Goal: Task Accomplishment & Management: Complete application form

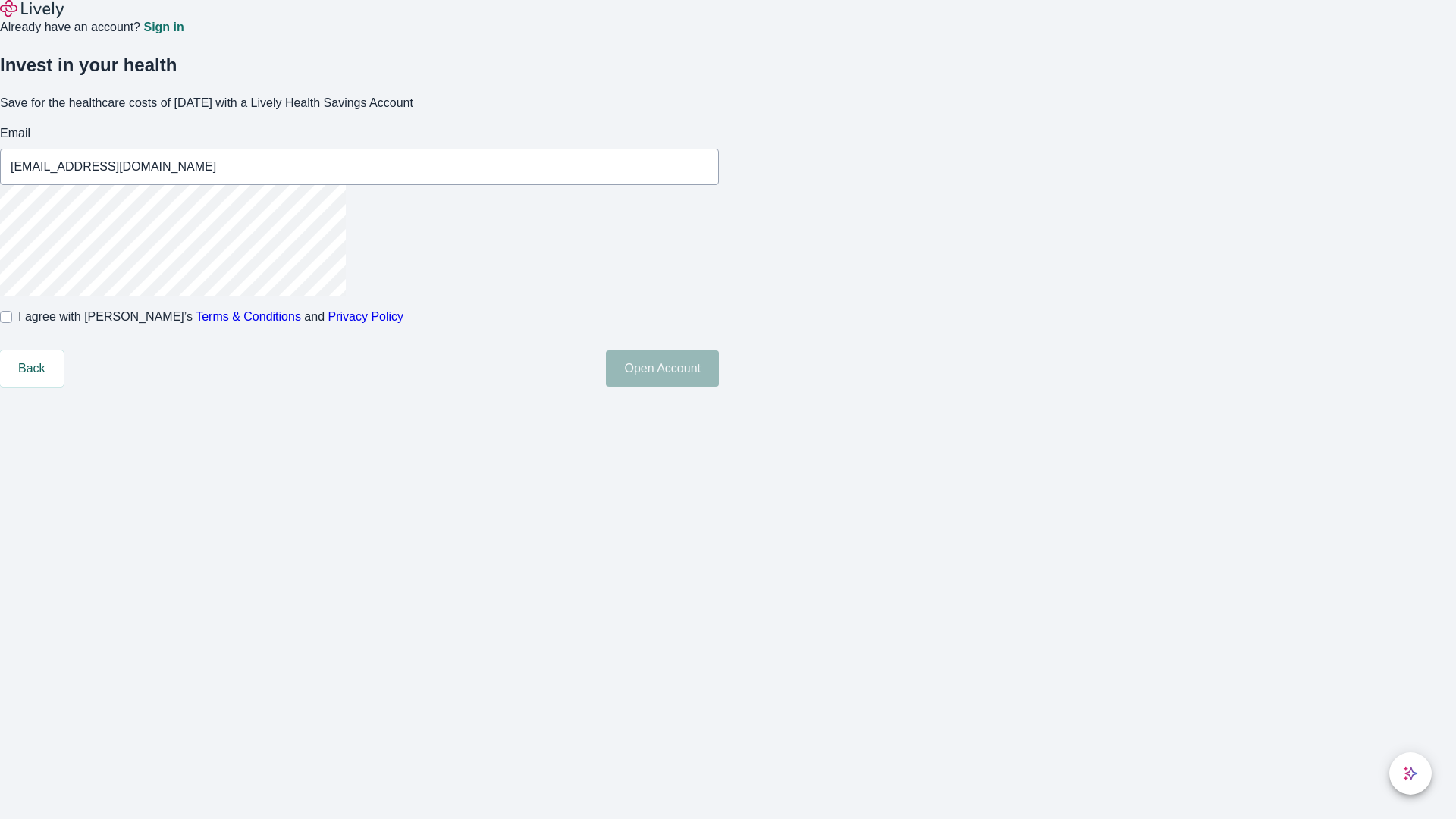
click at [12, 323] on input "I agree with Lively’s Terms & Conditions and Privacy Policy" at bounding box center [6, 316] width 12 height 12
checkbox input "true"
click at [719, 387] on button "Open Account" at bounding box center [662, 368] width 113 height 36
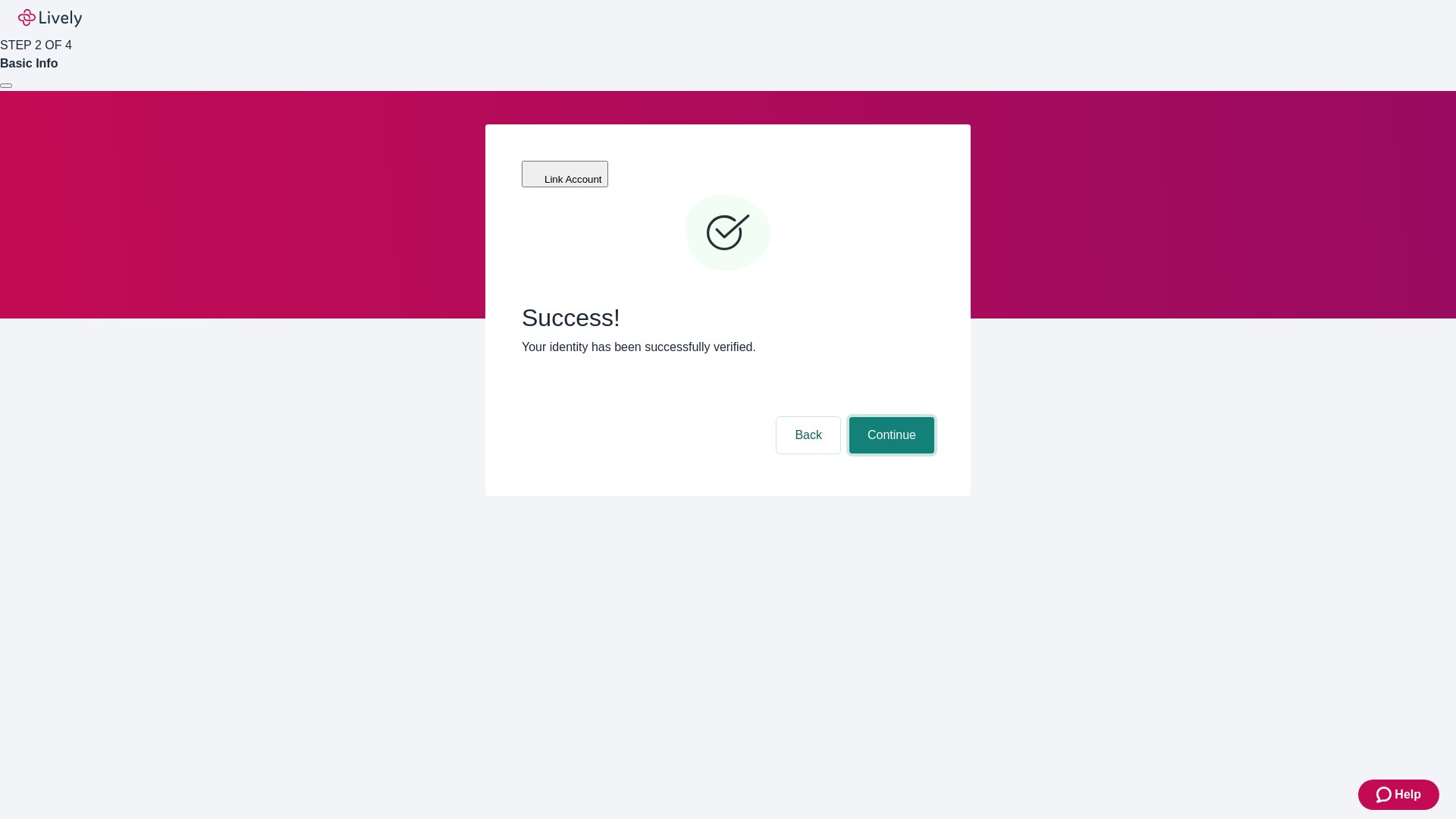
click at [889, 417] on button "Continue" at bounding box center [892, 434] width 85 height 36
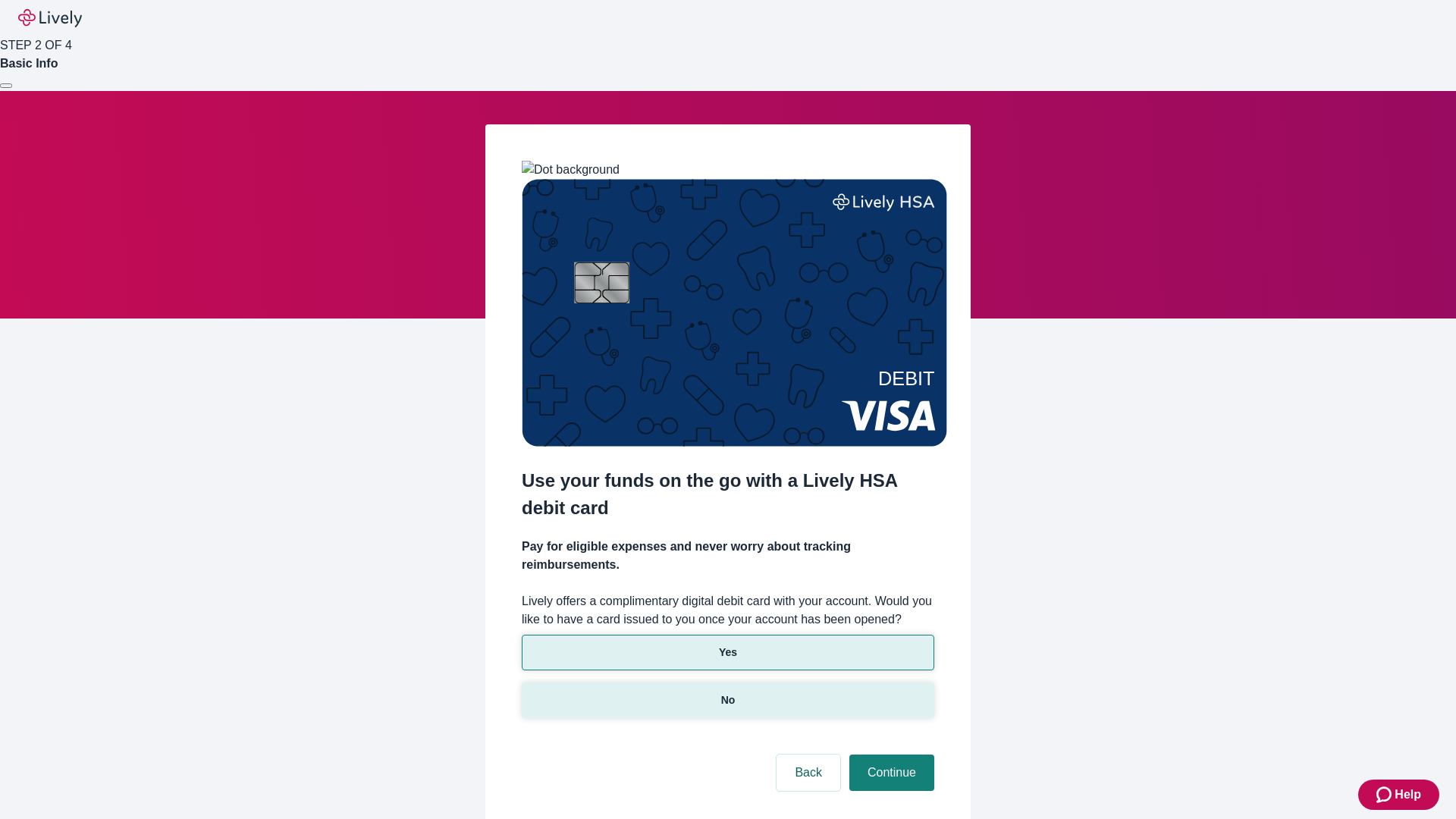
click at [728, 692] on p "No" at bounding box center [728, 700] width 14 height 16
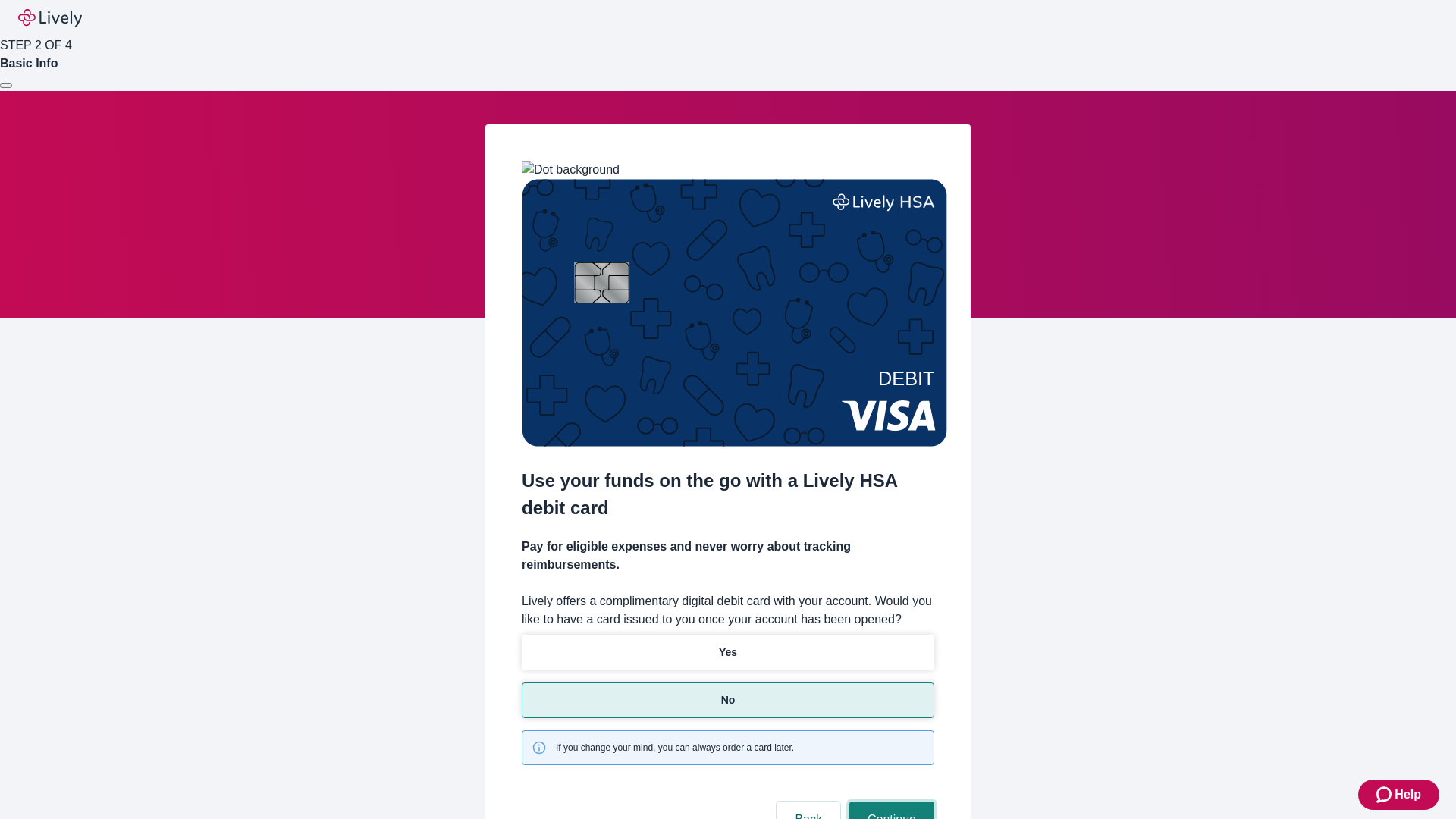
click at [889, 801] on button "Continue" at bounding box center [892, 819] width 85 height 36
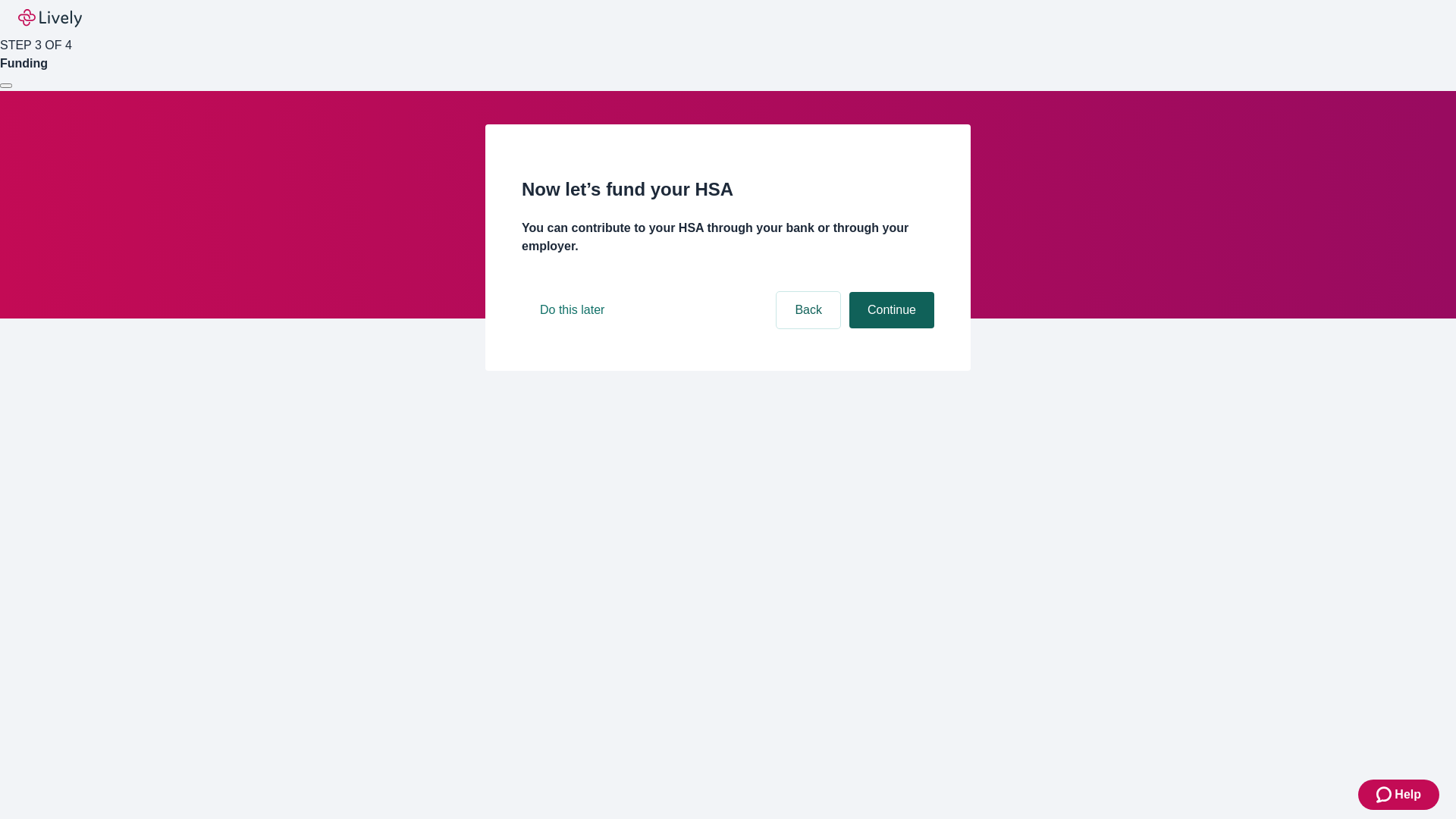
click at [889, 328] on button "Continue" at bounding box center [892, 310] width 85 height 36
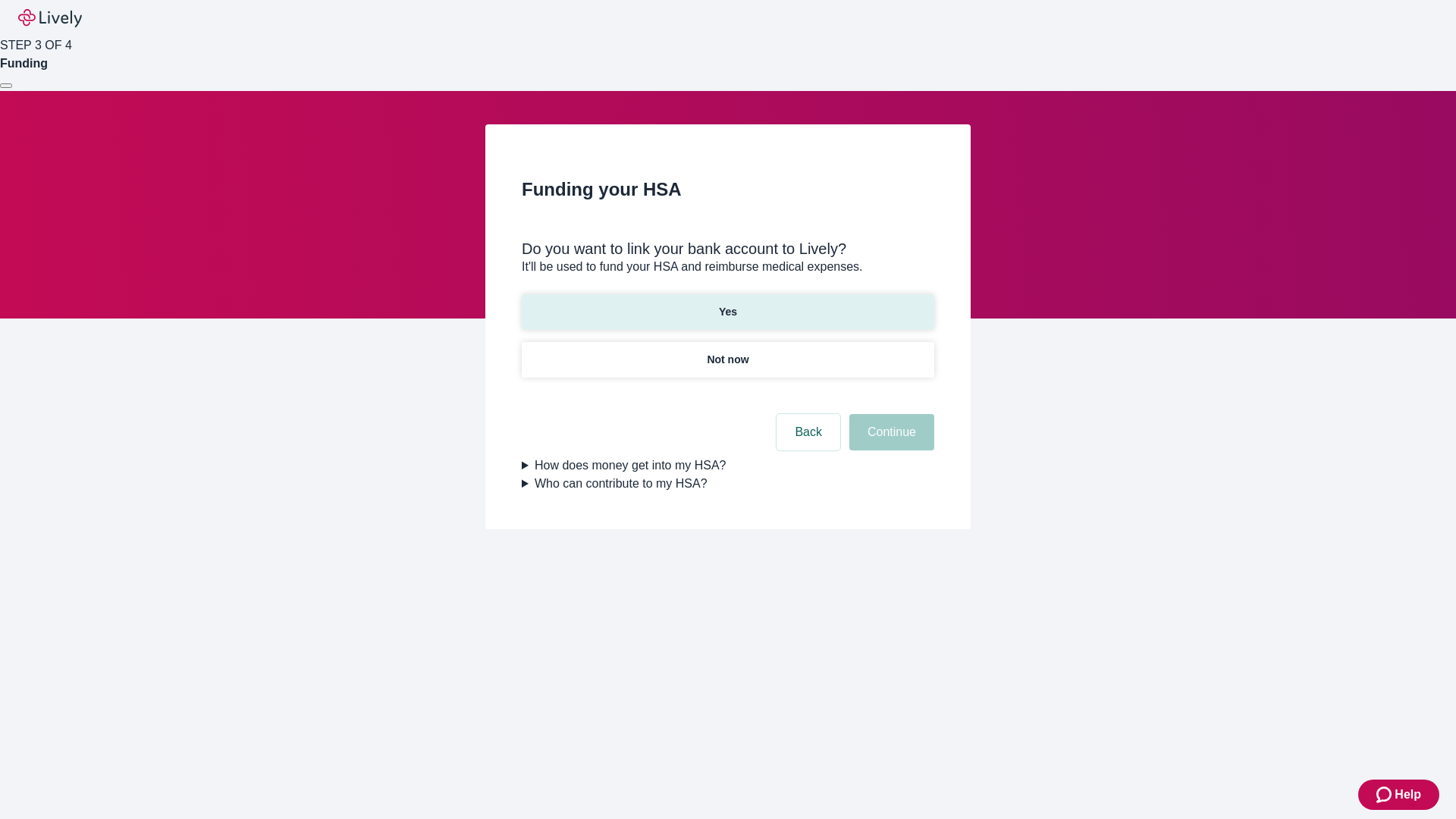
click at [728, 304] on p "Yes" at bounding box center [728, 312] width 19 height 16
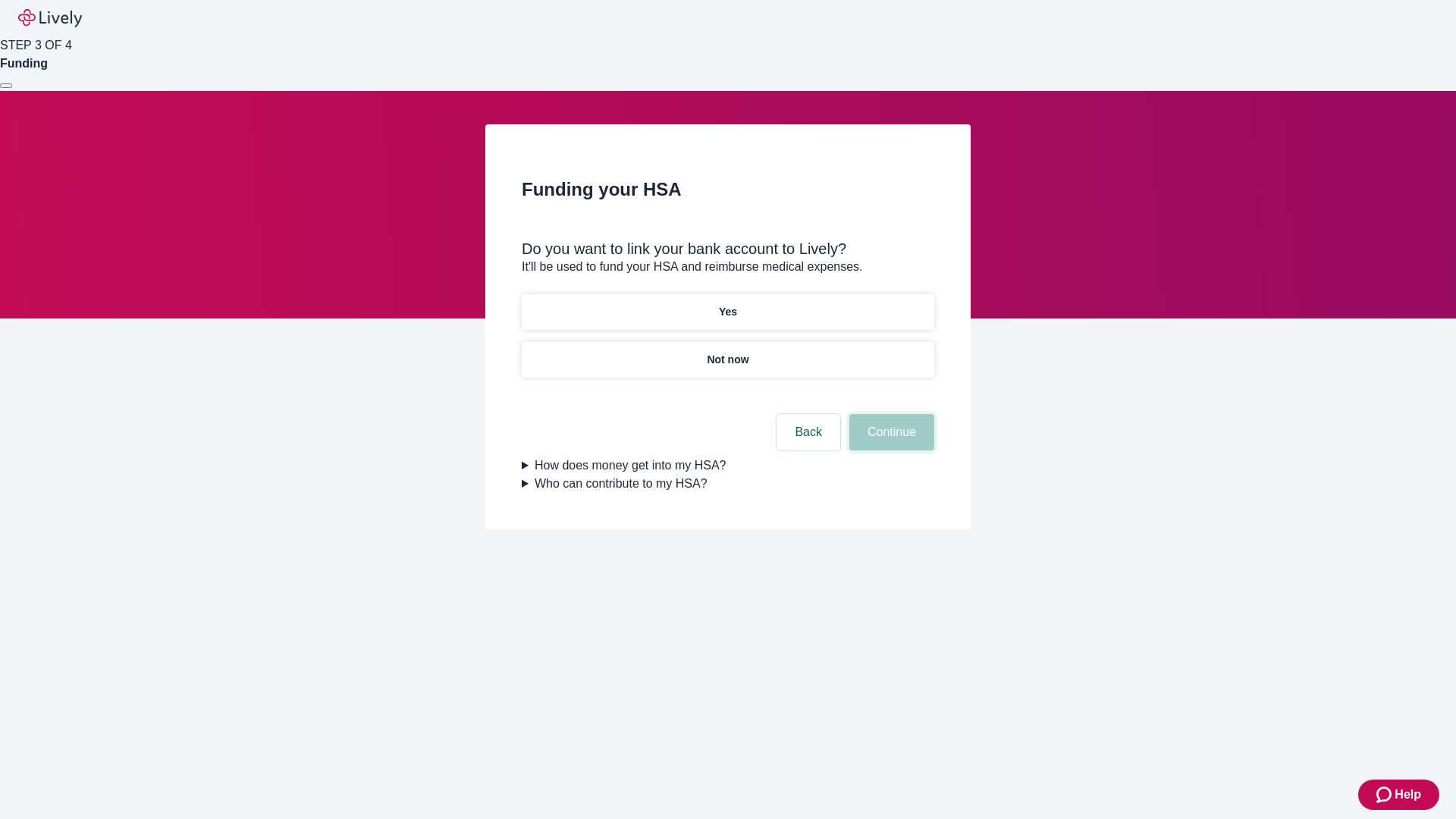
click at [889, 414] on button "Continue" at bounding box center [892, 431] width 85 height 36
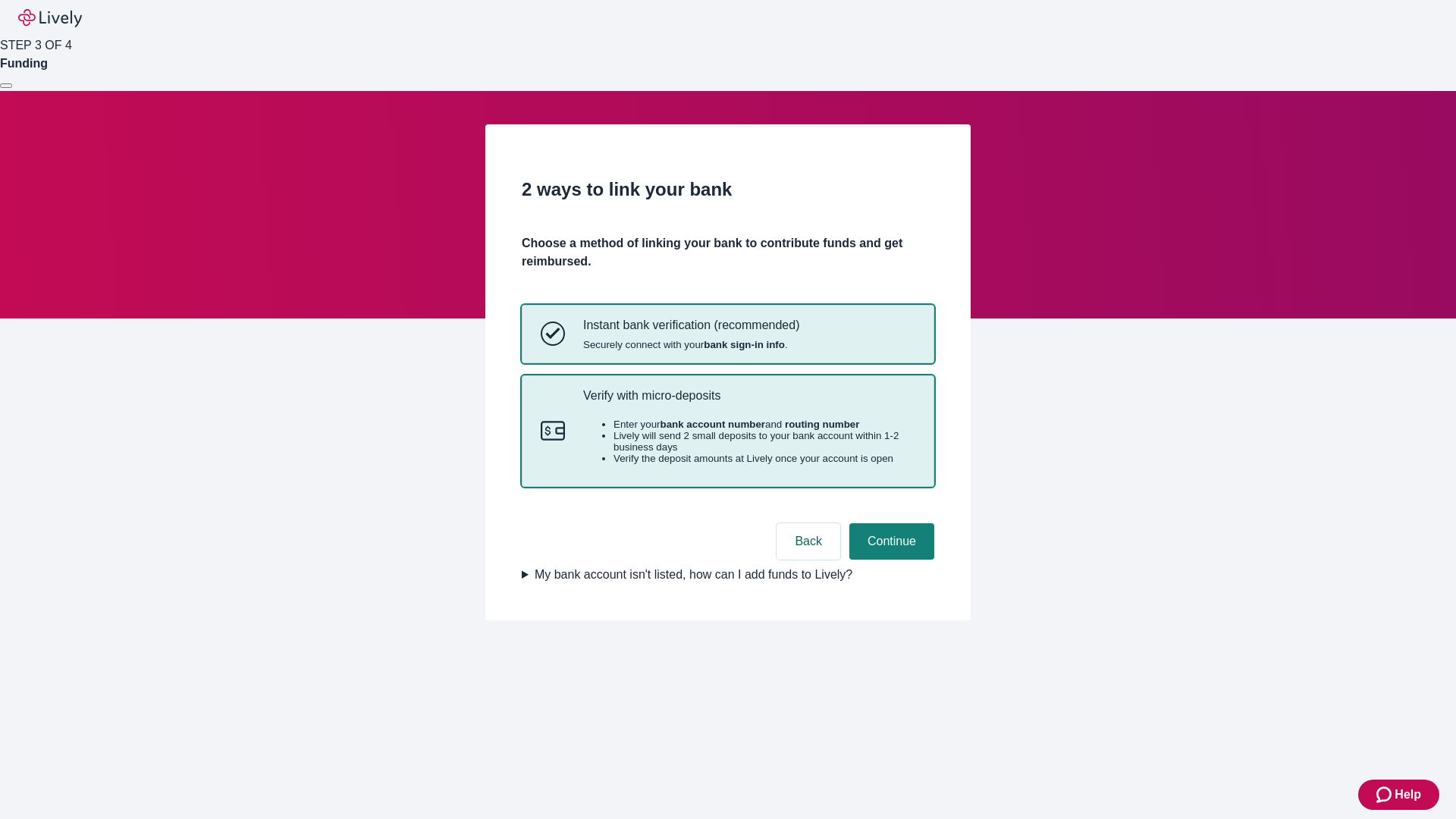
click at [749, 402] on p "Verify with micro-deposits" at bounding box center [749, 395] width 332 height 14
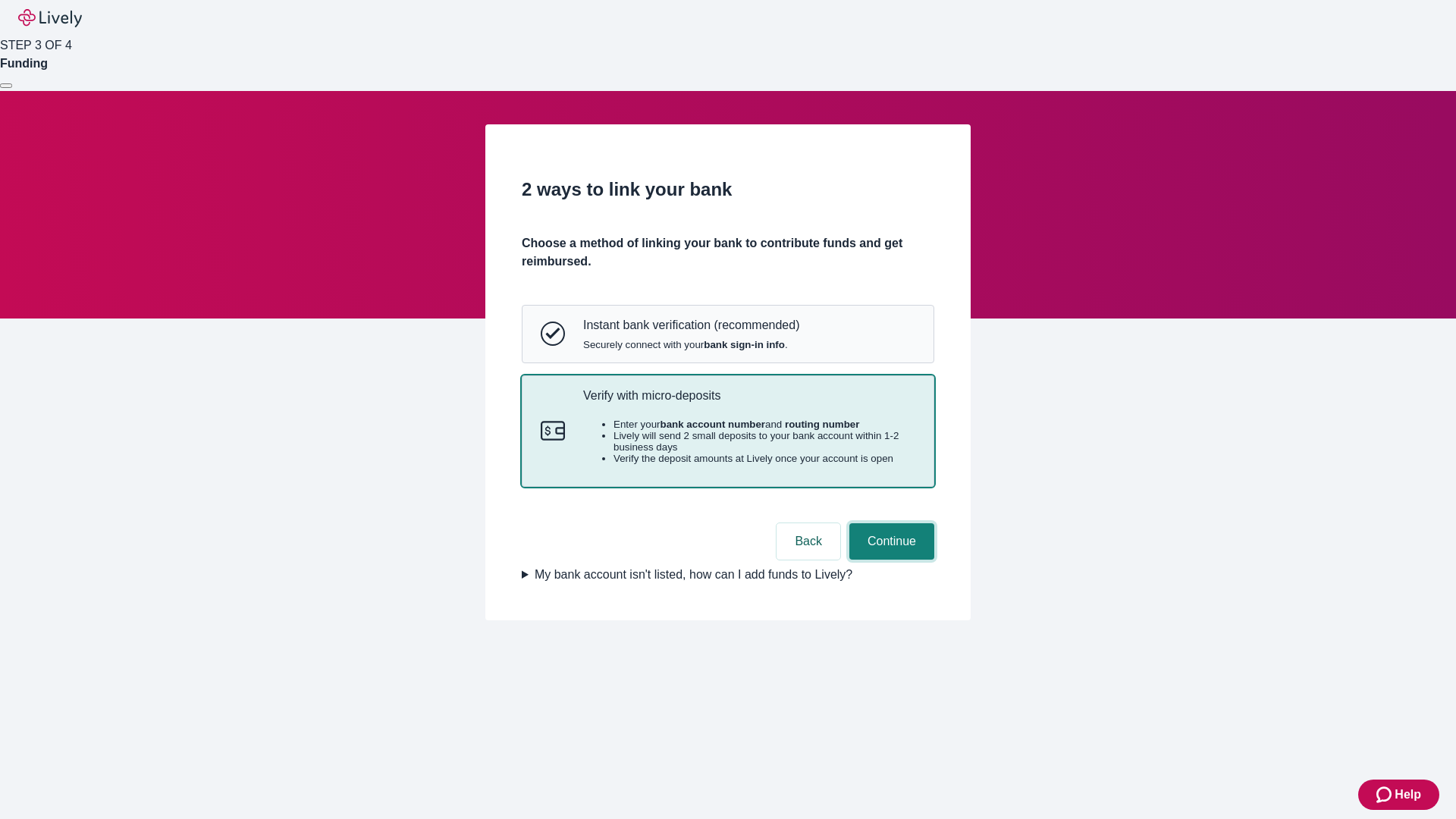
click at [889, 559] on button "Continue" at bounding box center [892, 541] width 85 height 36
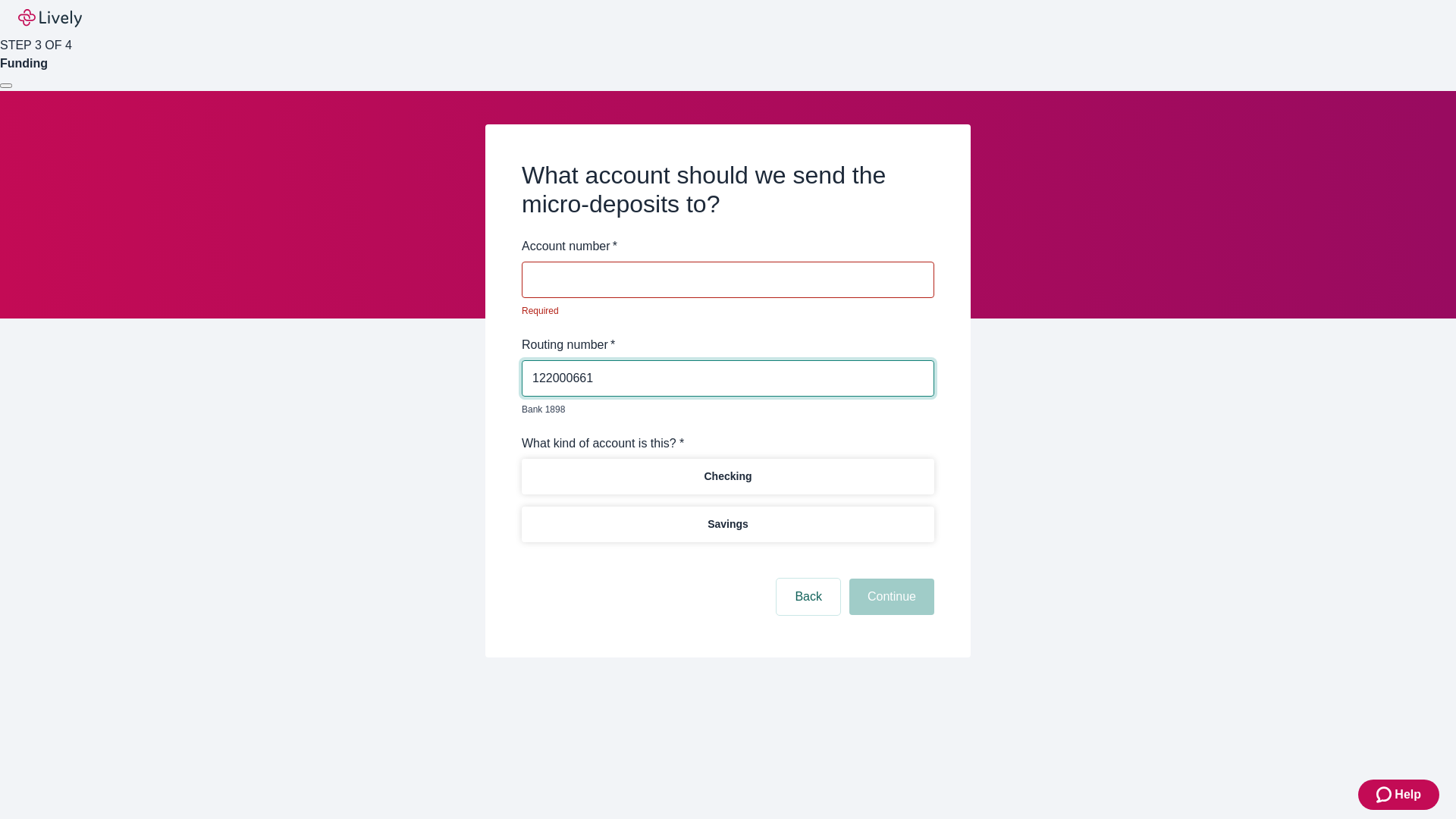
type input "122000661"
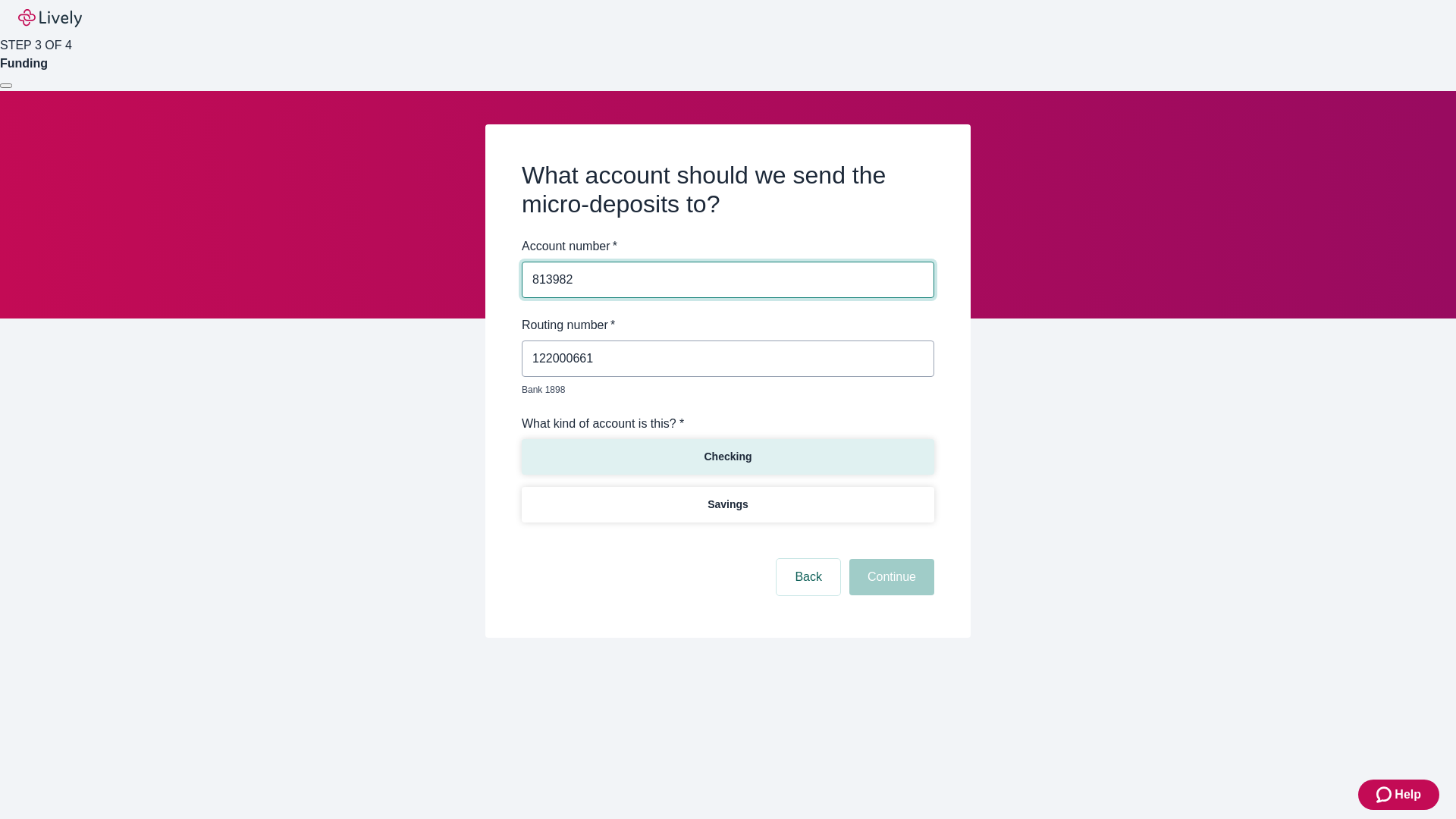
type input "813982"
click at [728, 449] on p "Checking" at bounding box center [727, 457] width 47 height 16
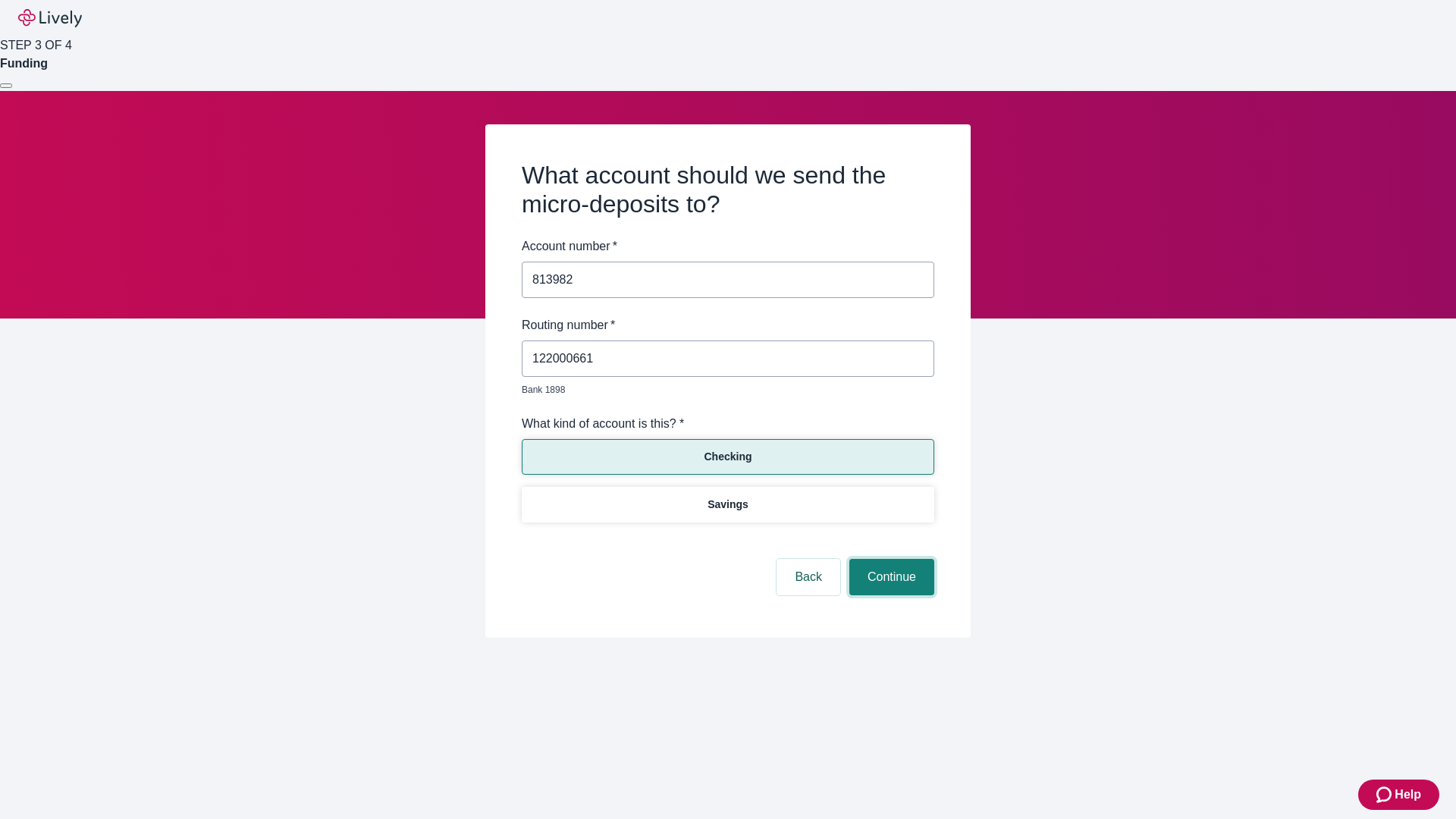
click at [889, 559] on button "Continue" at bounding box center [892, 576] width 85 height 36
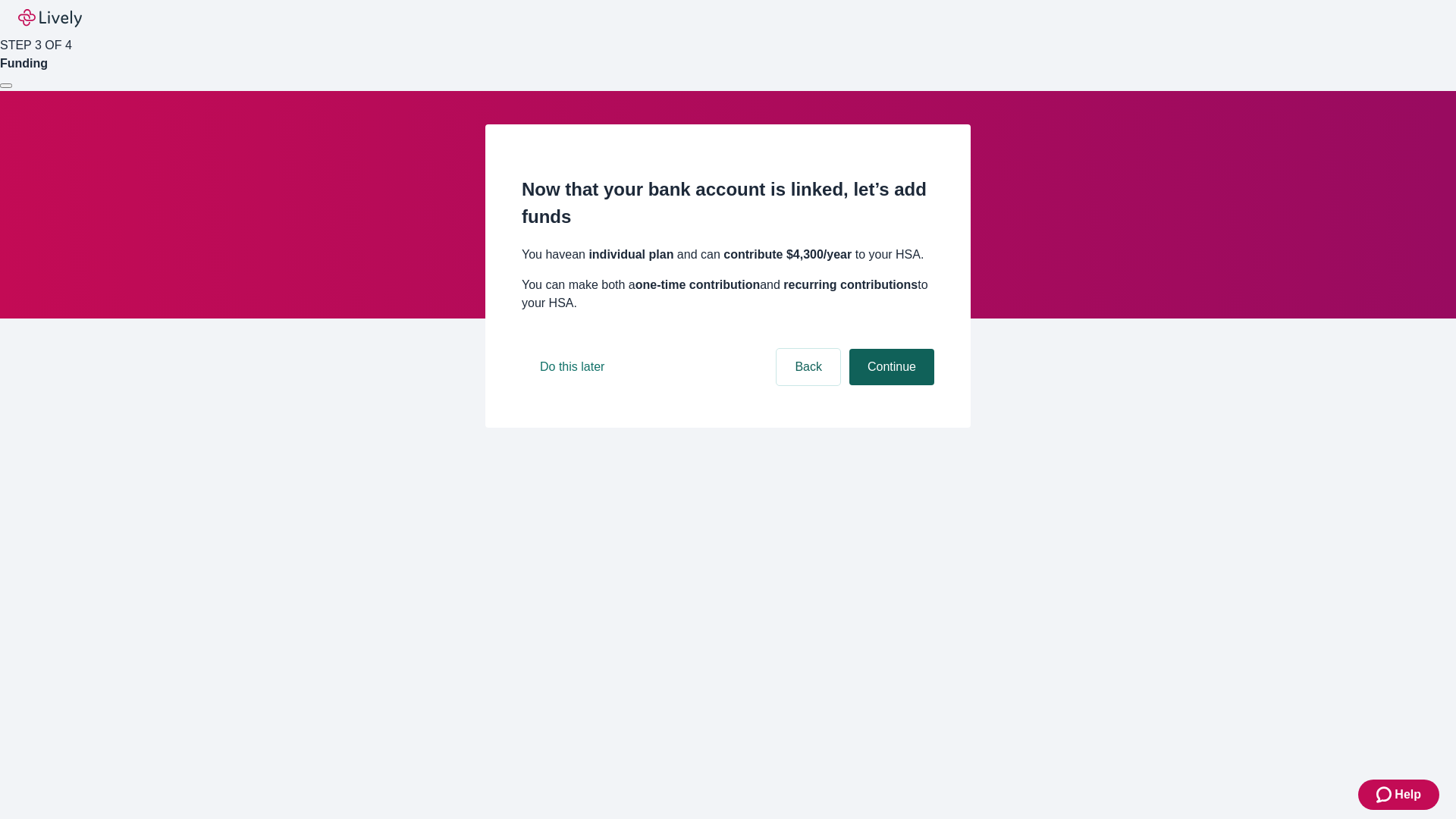
click at [889, 385] on button "Continue" at bounding box center [892, 366] width 85 height 36
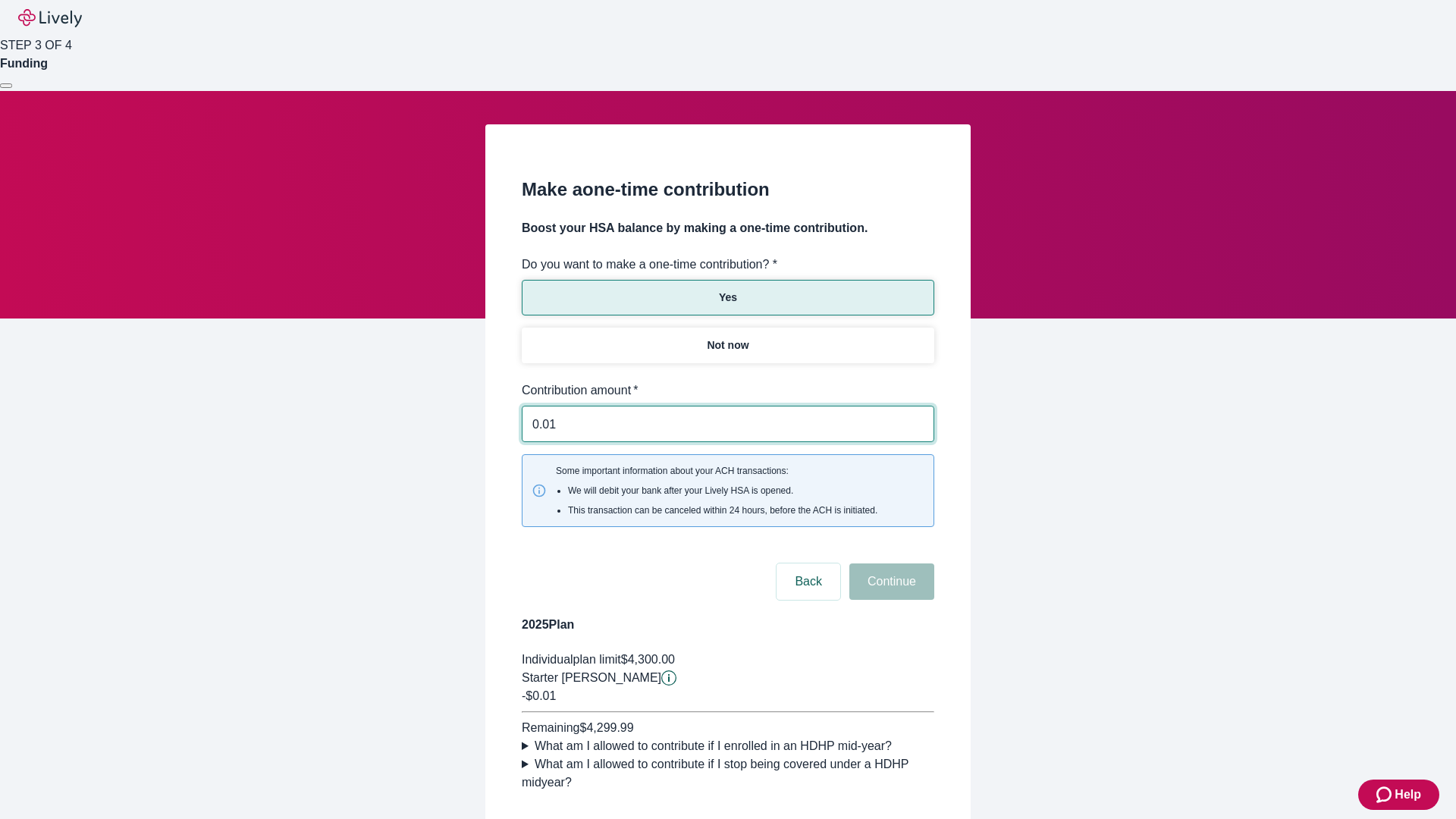
type input "0.01"
click at [889, 563] on button "Continue" at bounding box center [892, 581] width 85 height 36
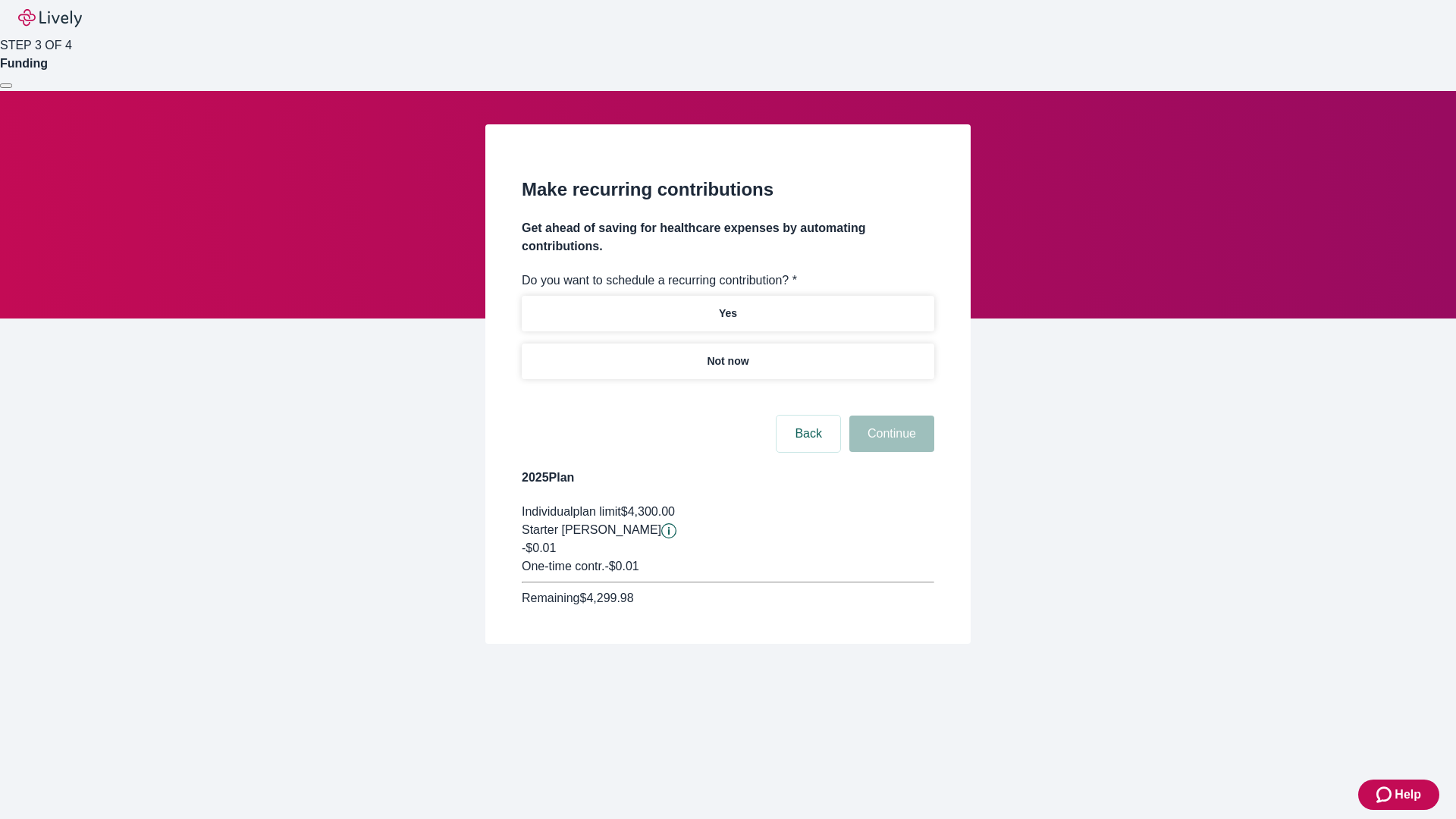
click at [728, 353] on p "Not now" at bounding box center [728, 361] width 42 height 16
click at [889, 415] on button "Continue" at bounding box center [892, 433] width 85 height 36
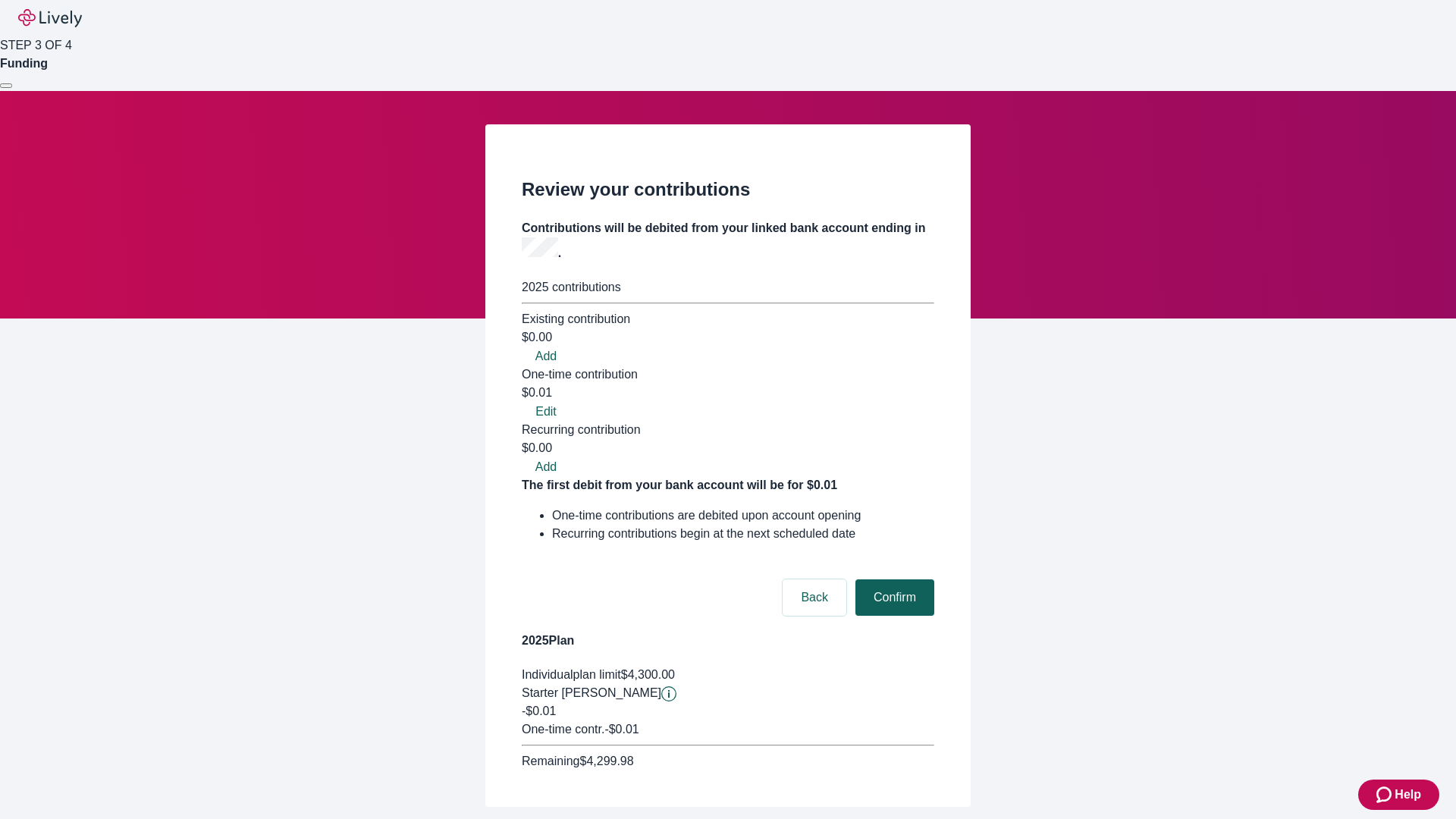
click at [893, 579] on button "Confirm" at bounding box center [895, 597] width 79 height 36
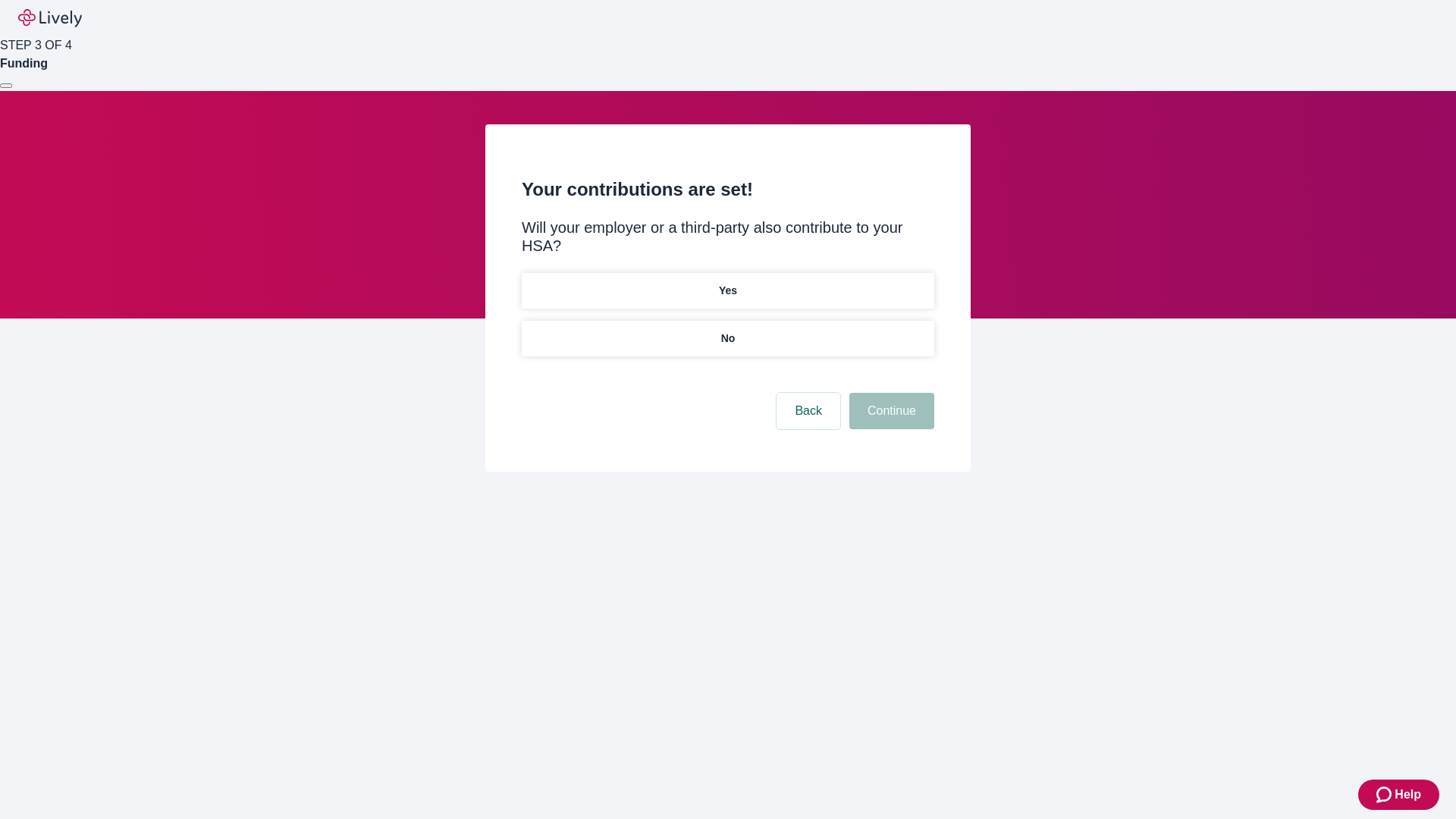
click at [728, 331] on p "No" at bounding box center [728, 339] width 14 height 16
click at [889, 393] on button "Continue" at bounding box center [892, 410] width 85 height 36
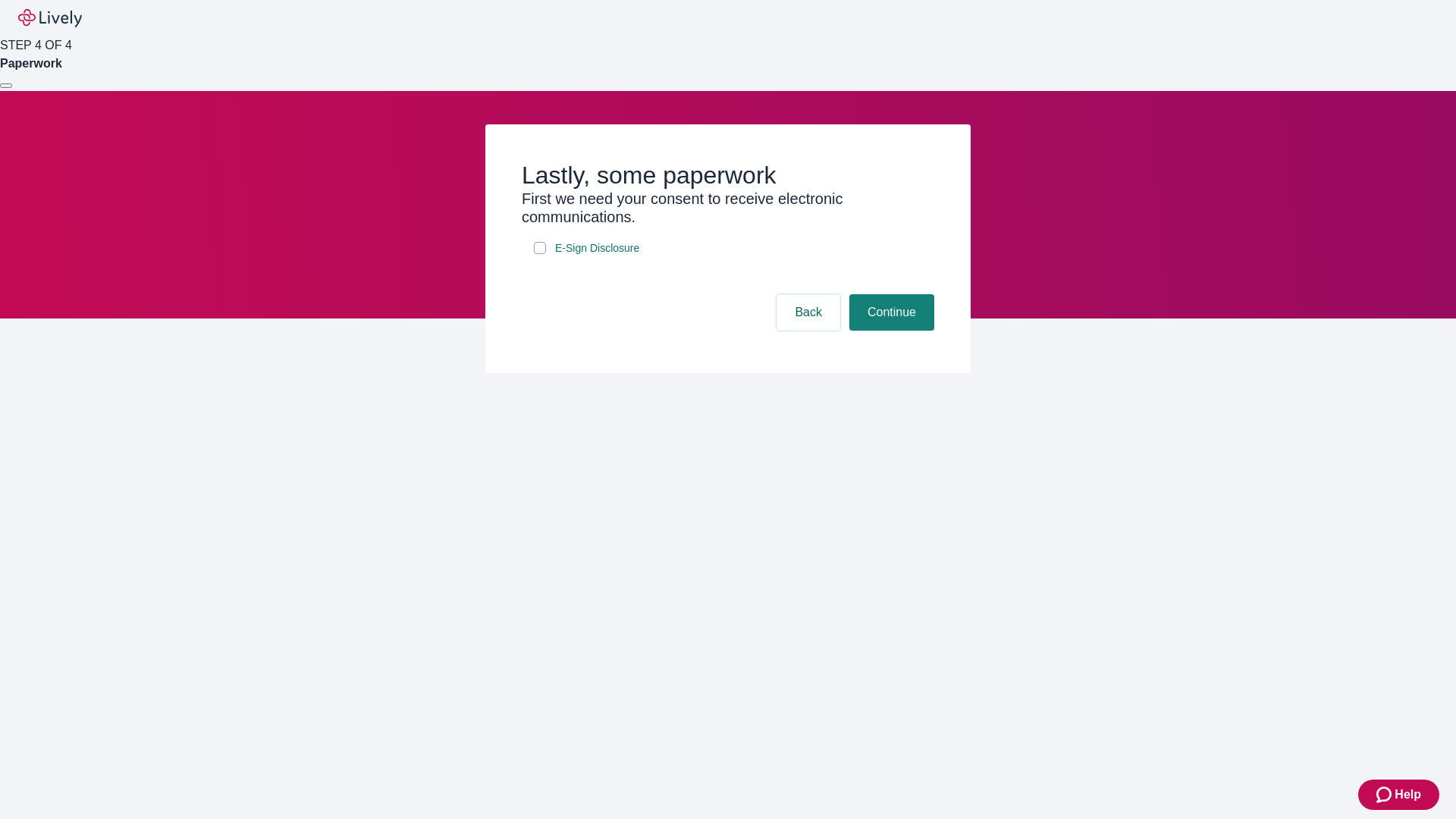
click at [540, 254] on input "E-Sign Disclosure" at bounding box center [539, 248] width 12 height 12
checkbox input "true"
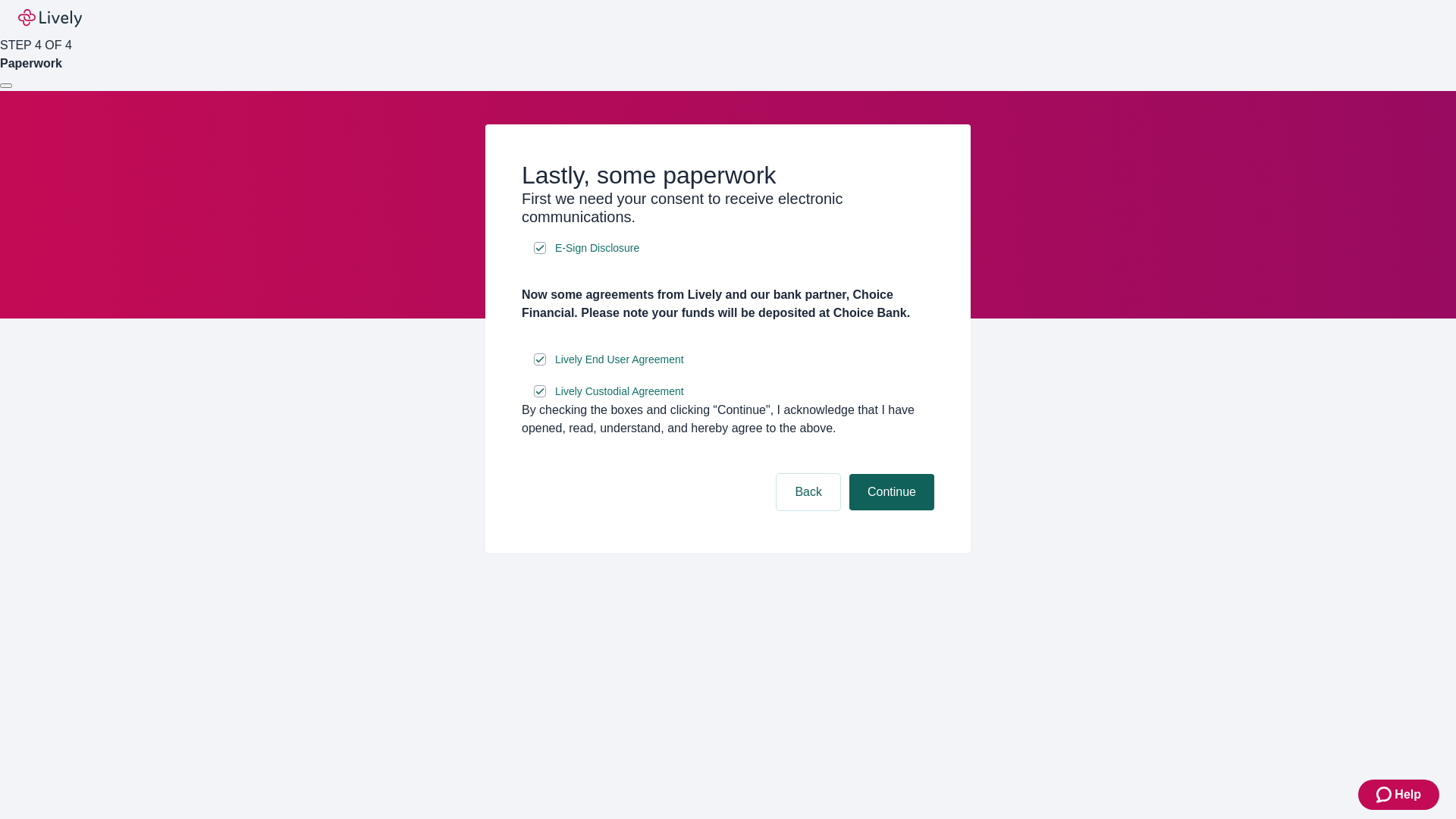
click at [889, 510] on button "Continue" at bounding box center [892, 492] width 85 height 36
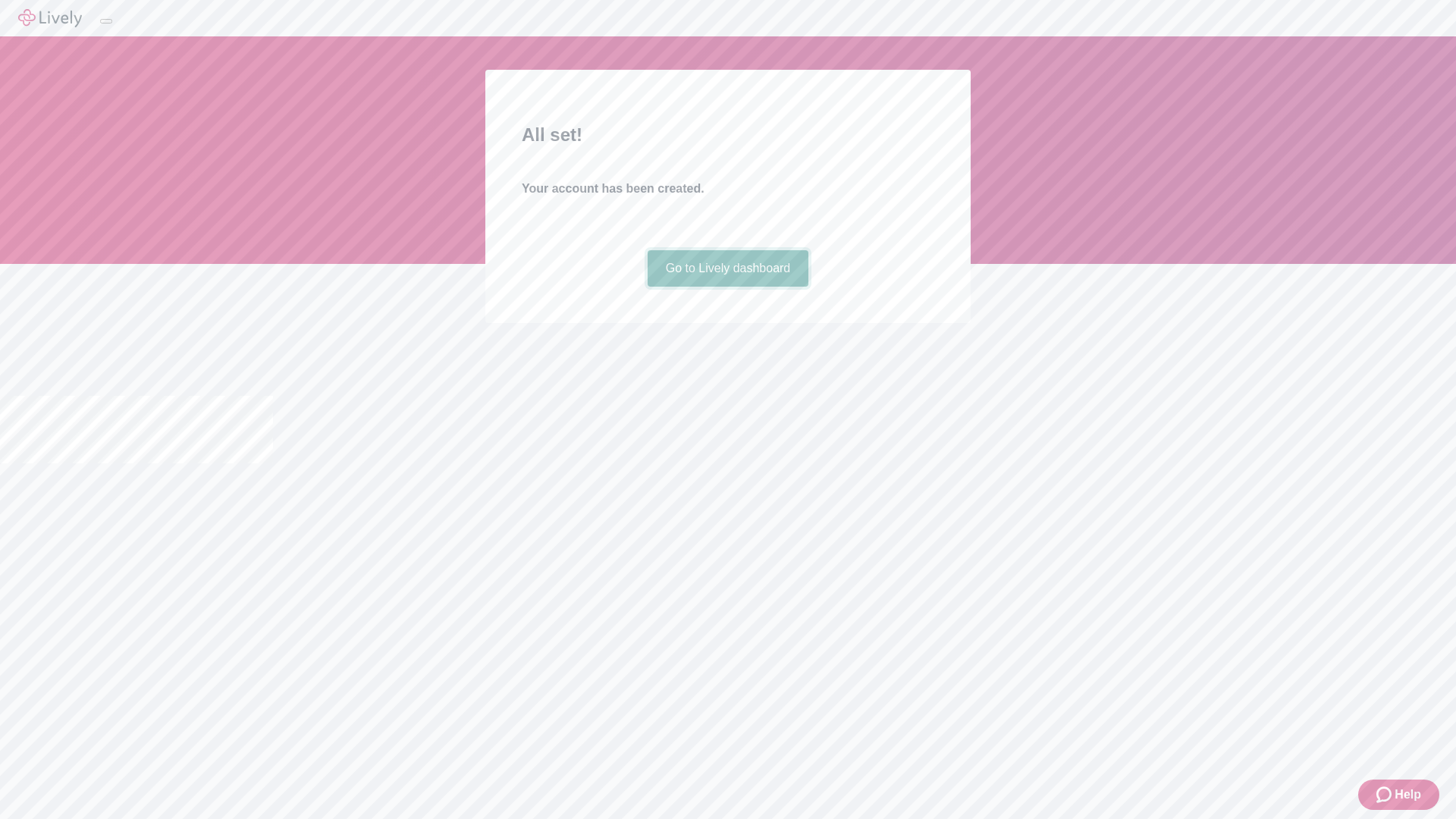
click at [728, 286] on link "Go to Lively dashboard" at bounding box center [728, 268] width 162 height 36
